Goal: Navigation & Orientation: Find specific page/section

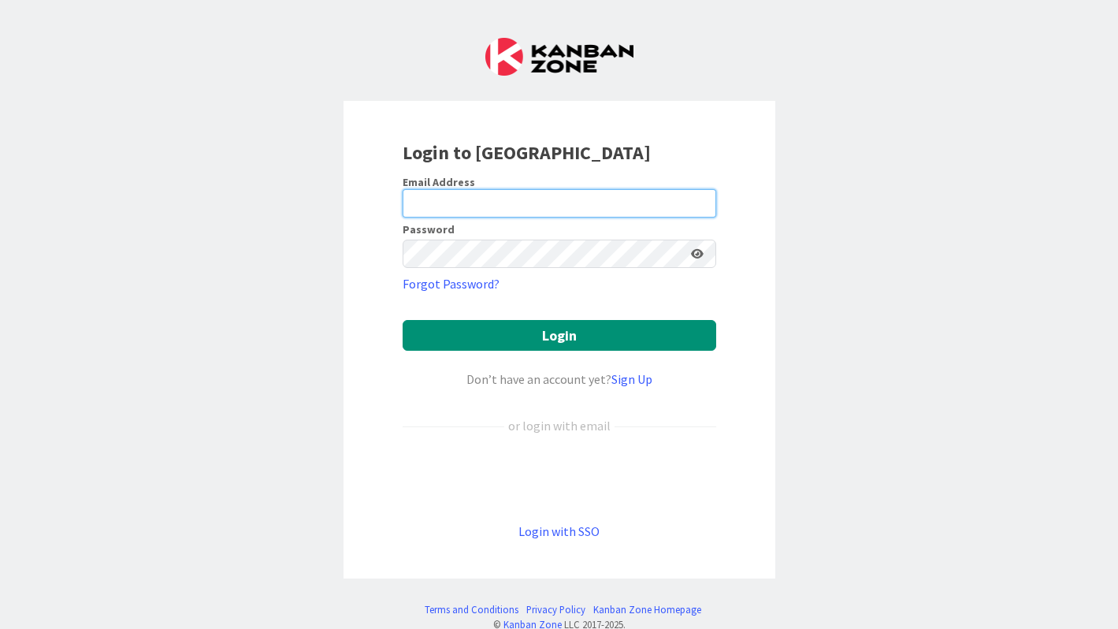
click at [474, 205] on input "email" at bounding box center [560, 203] width 314 height 28
paste input "[EMAIL_ADDRESS][DOMAIN_NAME]"
type input "[EMAIL_ADDRESS][DOMAIN_NAME]"
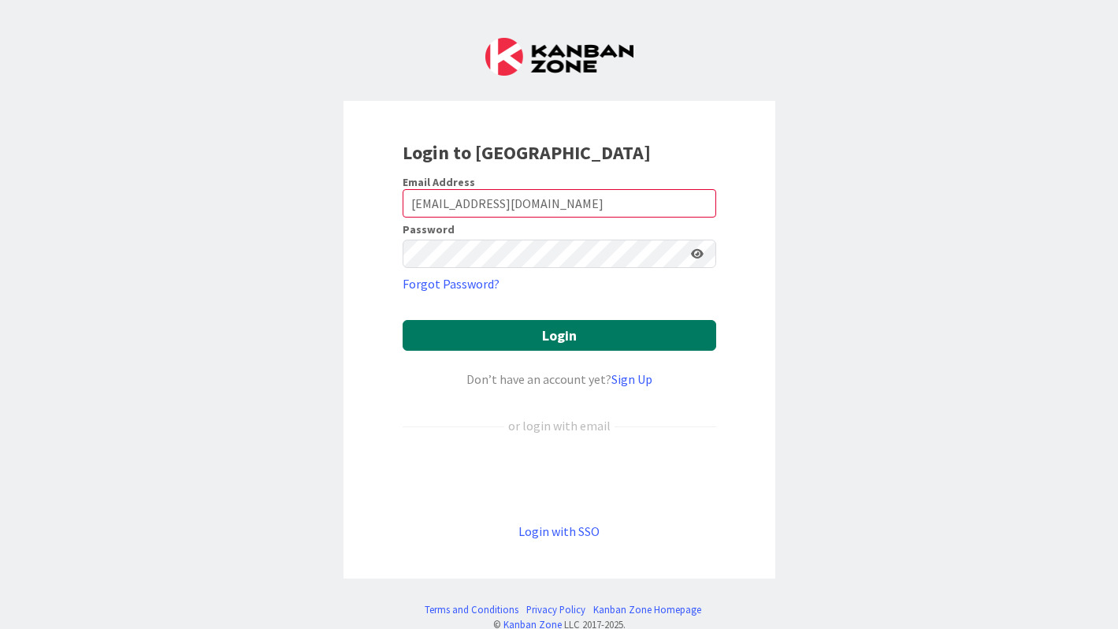
click at [547, 338] on button "Login" at bounding box center [560, 335] width 314 height 31
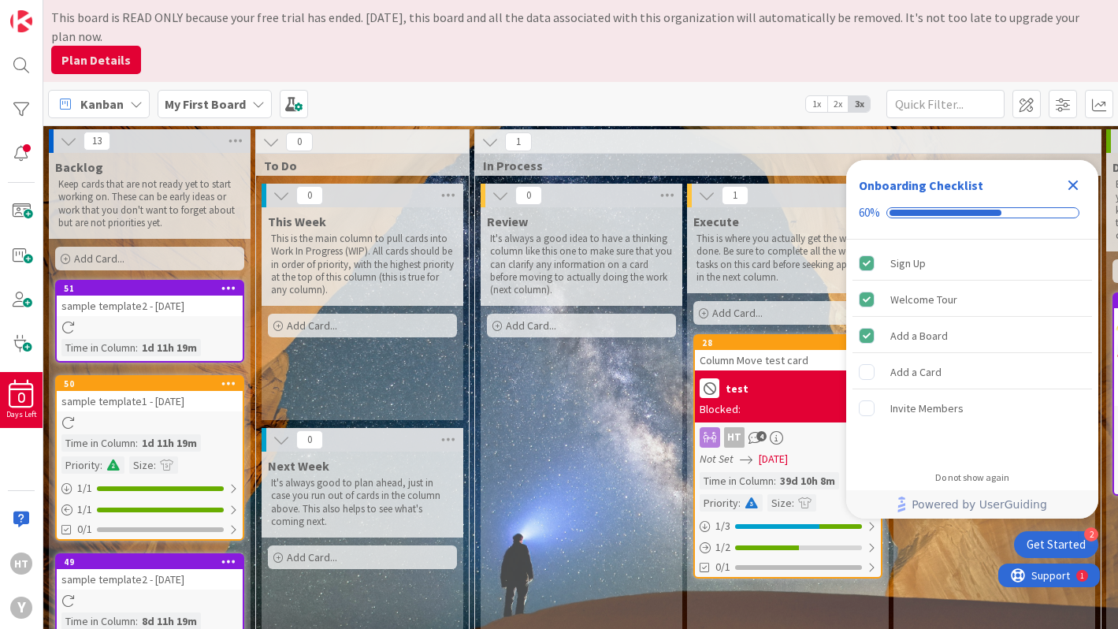
click at [1081, 184] on icon "Close Checklist" at bounding box center [1073, 185] width 19 height 19
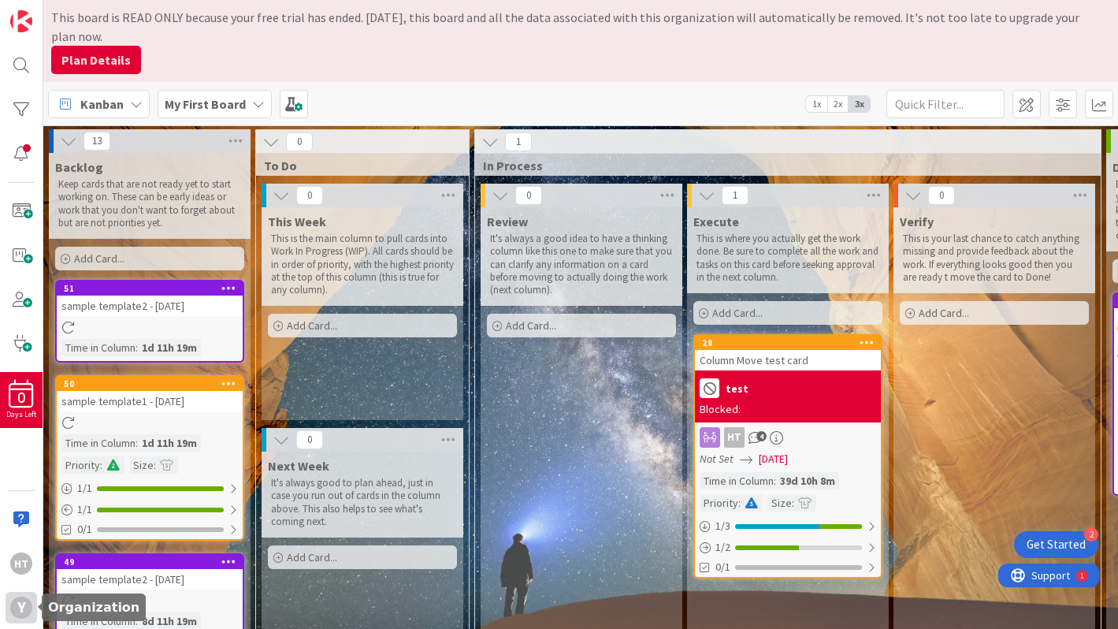
click at [17, 602] on div "y" at bounding box center [21, 608] width 22 height 22
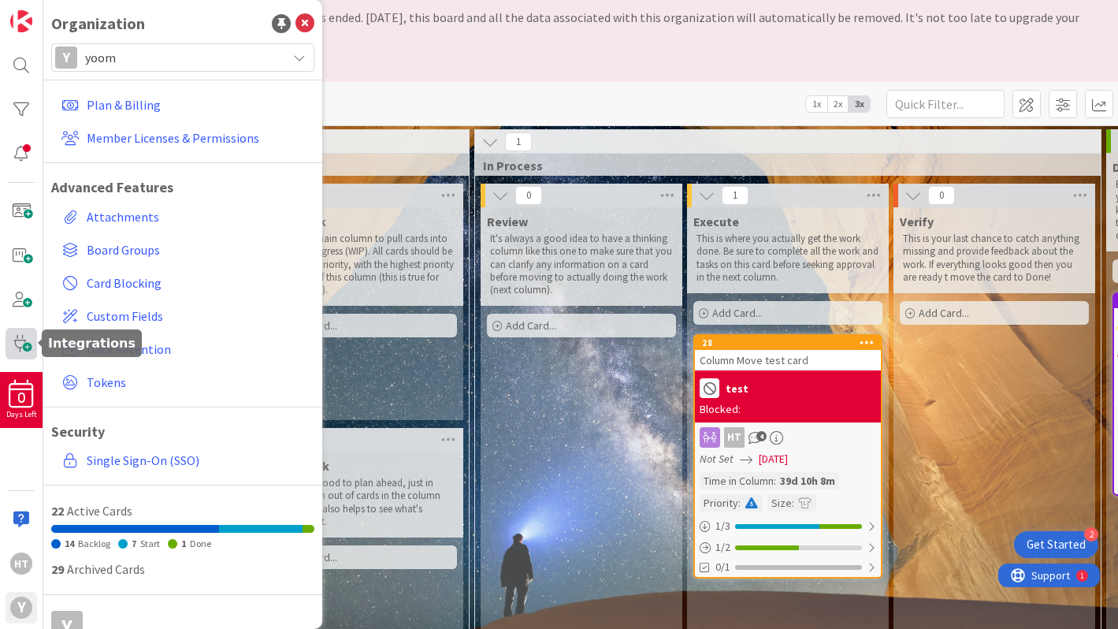
click at [23, 351] on span at bounding box center [22, 344] width 32 height 32
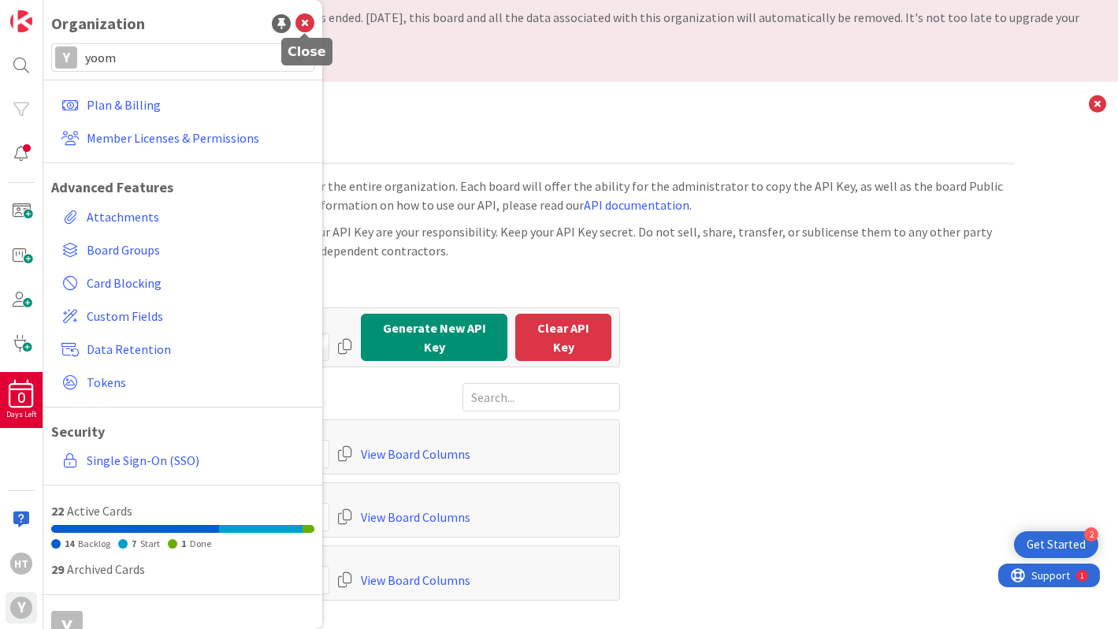
click at [307, 24] on icon at bounding box center [305, 23] width 19 height 19
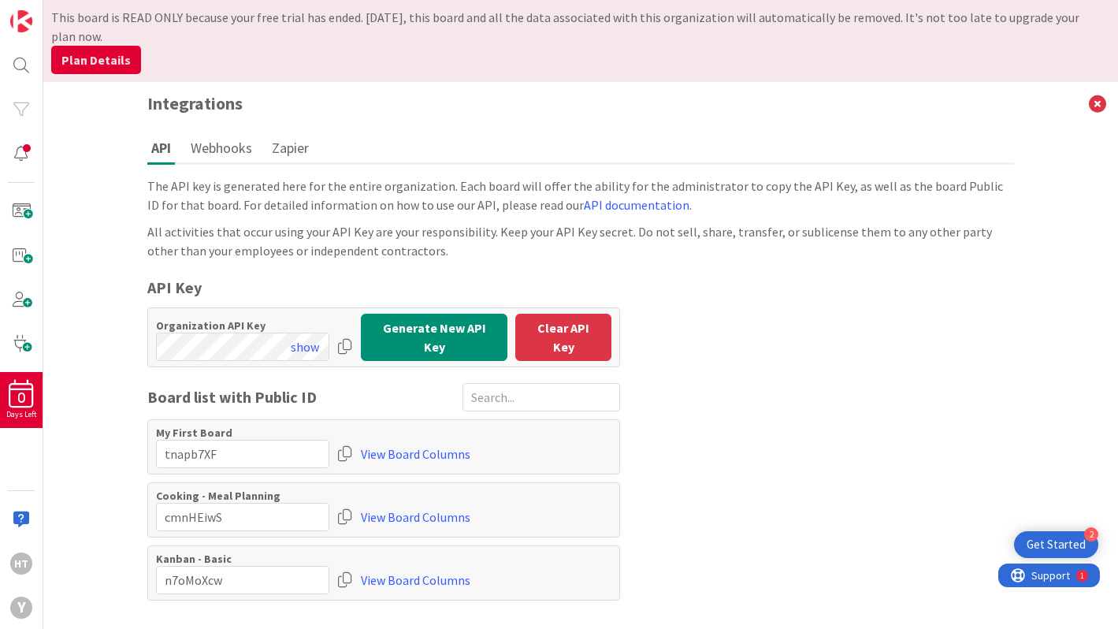
click at [351, 347] on div at bounding box center [345, 347] width 16 height 28
